Goal: Transaction & Acquisition: Purchase product/service

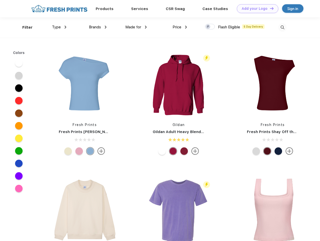
click at [256, 9] on link "Add your Logo Design Tool" at bounding box center [257, 8] width 41 height 9
click at [0, 0] on div "Design Tool" at bounding box center [0, 0] width 0 height 0
click at [270, 8] on link "Add your Logo Design Tool" at bounding box center [257, 8] width 41 height 9
click at [24, 27] on div "Filter" at bounding box center [27, 28] width 10 height 6
click at [59, 27] on span "Type" at bounding box center [56, 27] width 9 height 5
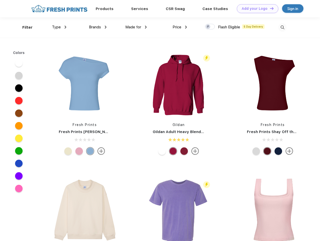
click at [98, 27] on span "Brands" at bounding box center [95, 27] width 12 height 5
click at [136, 27] on span "Made for" at bounding box center [133, 27] width 16 height 5
click at [180, 27] on span "Price" at bounding box center [177, 27] width 9 height 5
click at [210, 27] on div at bounding box center [210, 27] width 10 height 6
click at [208, 27] on input "checkbox" at bounding box center [206, 25] width 3 height 3
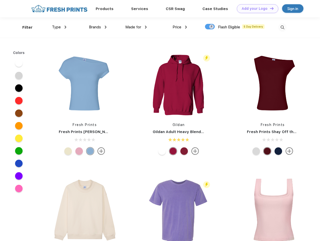
click at [282, 27] on img at bounding box center [282, 27] width 8 height 8
